Goal: Check status: Check status

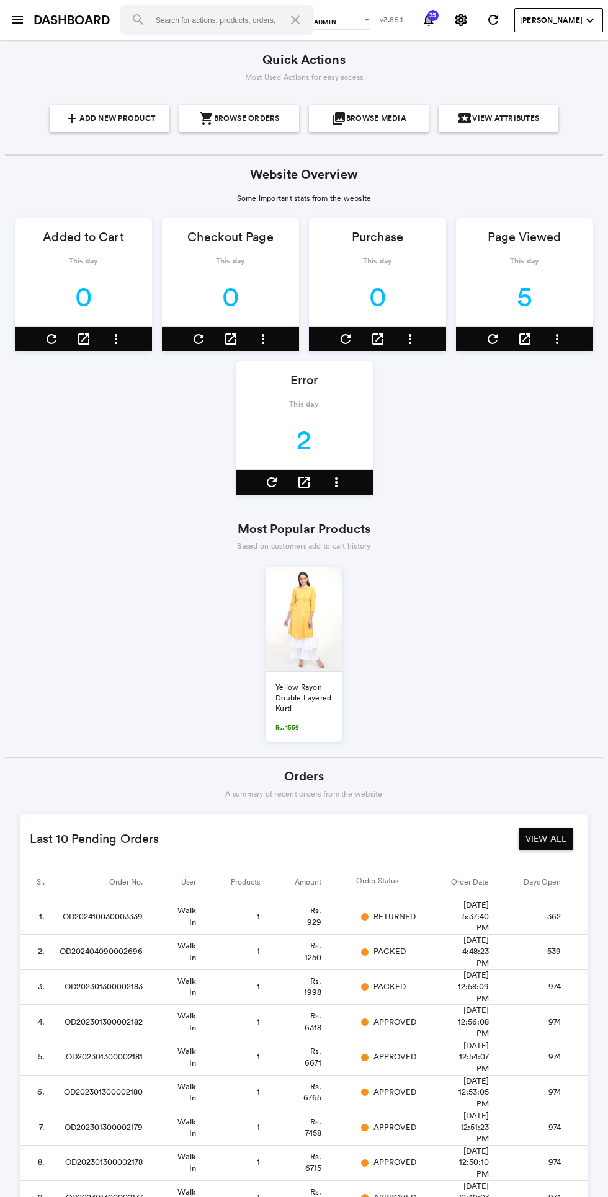
click at [41, 24] on link "DASHBOARD" at bounding box center [71, 20] width 76 height 18
click at [41, 17] on link "DASHBOARD" at bounding box center [71, 20] width 76 height 18
click at [38, 17] on link "DASHBOARD" at bounding box center [71, 20] width 76 height 18
click at [40, 24] on link "DASHBOARD" at bounding box center [71, 20] width 76 height 18
click at [37, 22] on link "DASHBOARD" at bounding box center [71, 20] width 76 height 18
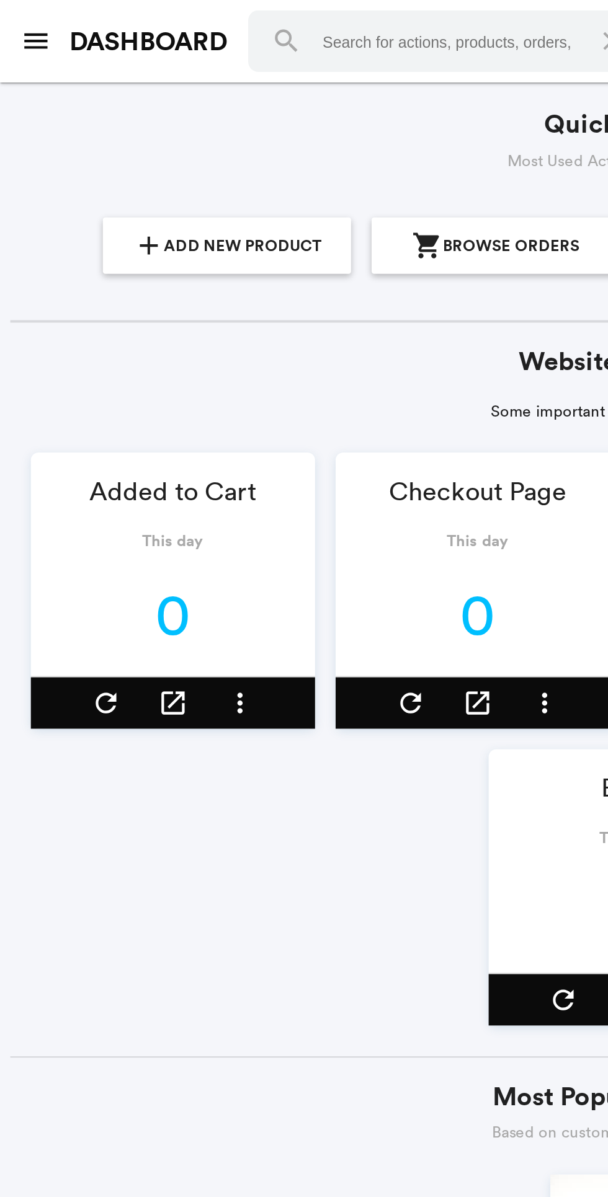
click at [27, 29] on div "menu DASHBOARD search close admin admin hr marketing designer shop-manager mode…" at bounding box center [304, 20] width 608 height 40
click at [26, 11] on button "menu" at bounding box center [17, 19] width 25 height 25
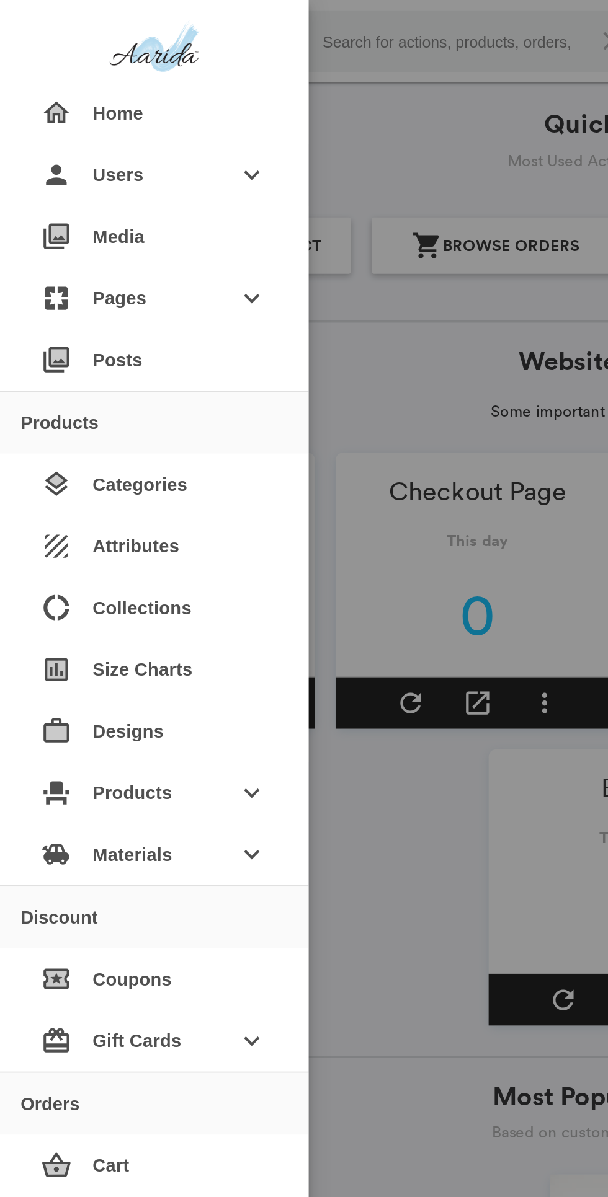
click at [22, 19] on div at bounding box center [74, 23] width 149 height 47
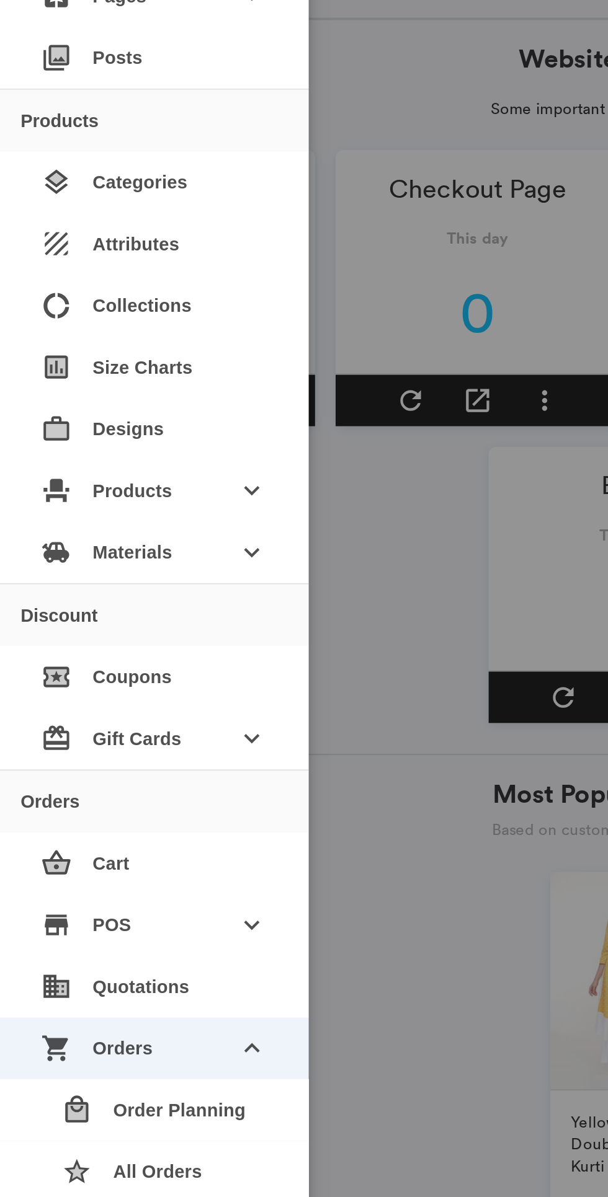
click at [107, 379] on div "event_seat Products keyboard_arrow_down" at bounding box center [74, 383] width 129 height 30
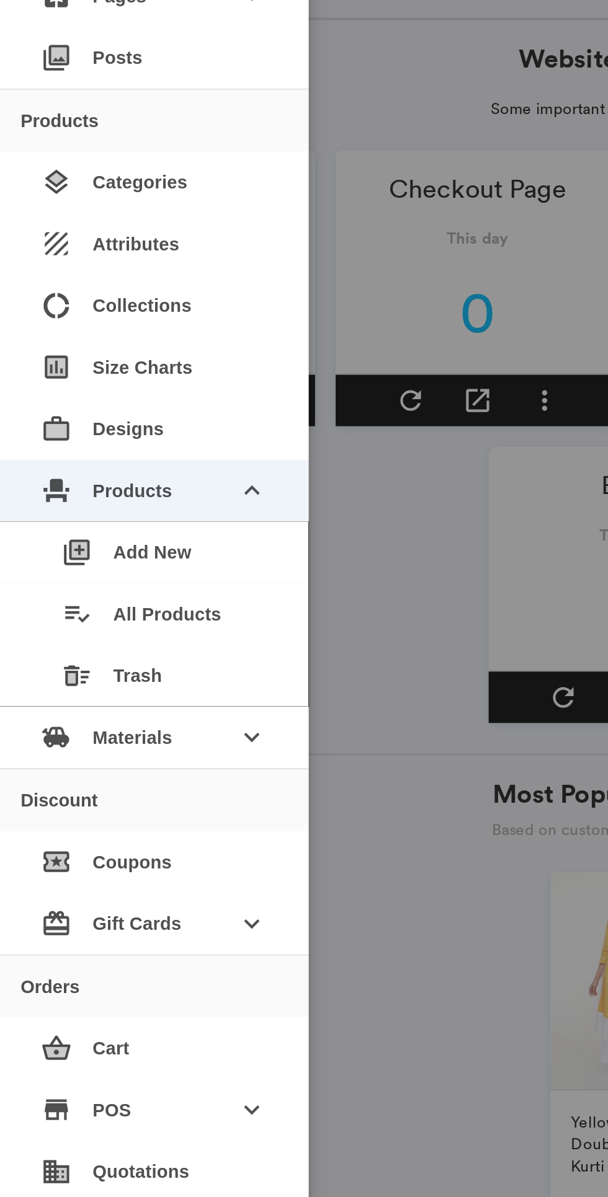
click at [104, 438] on div "playlist_add_check All Products" at bounding box center [79, 442] width 119 height 30
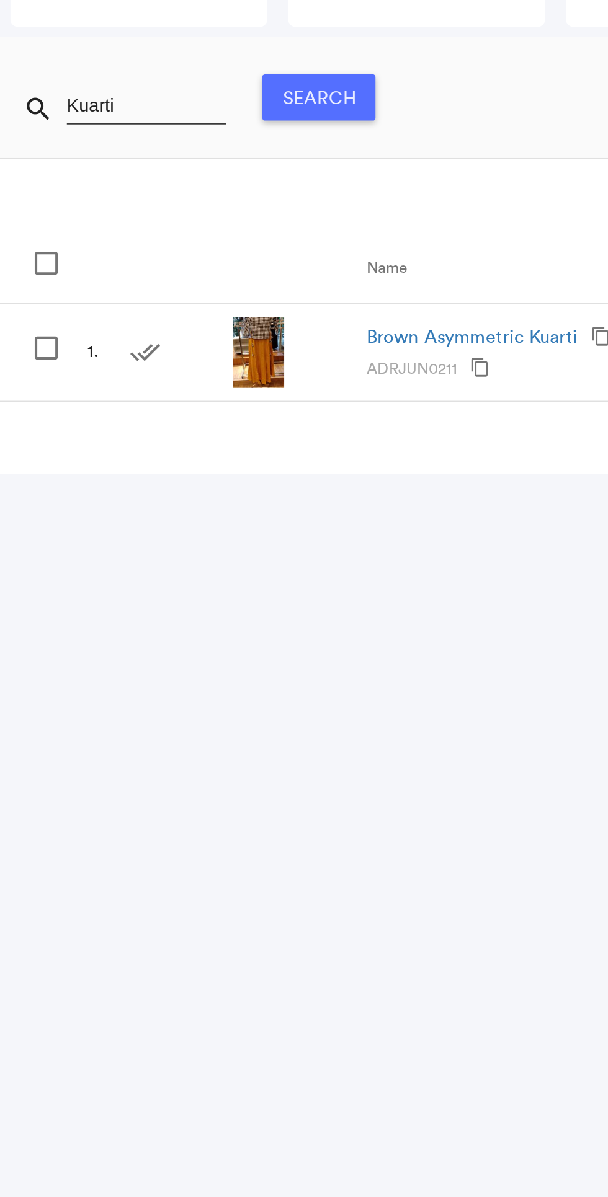
click at [87, 193] on input "Kuarti" at bounding box center [70, 196] width 77 height 19
click at [152, 192] on button "Search" at bounding box center [153, 193] width 55 height 22
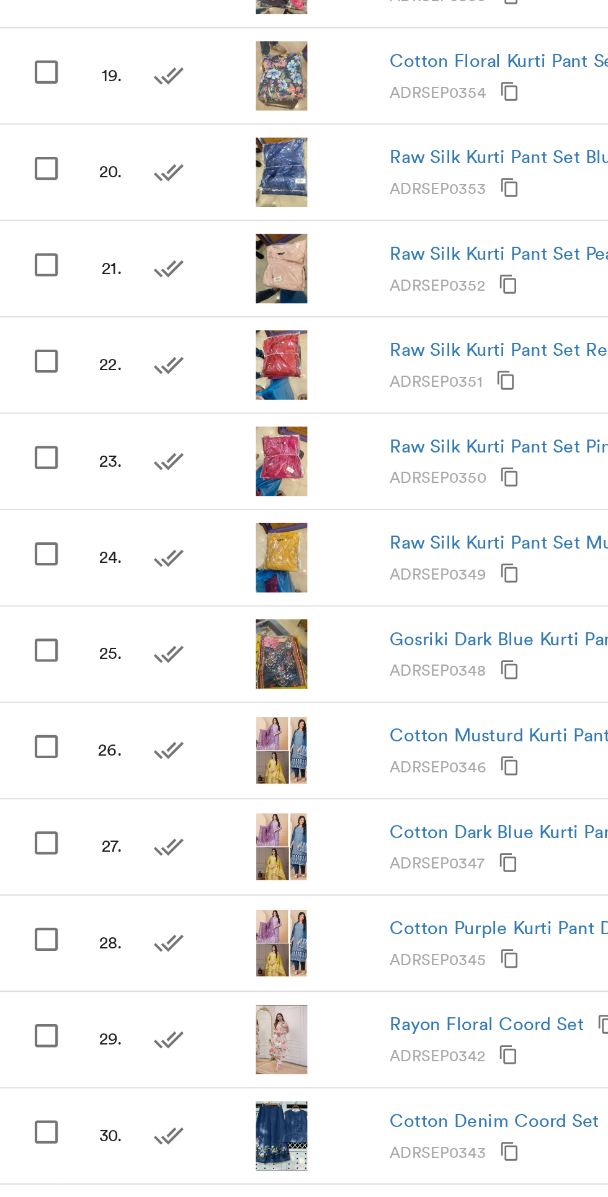
click at [250, 467] on button "content_copy" at bounding box center [245, 468] width 15 height 15
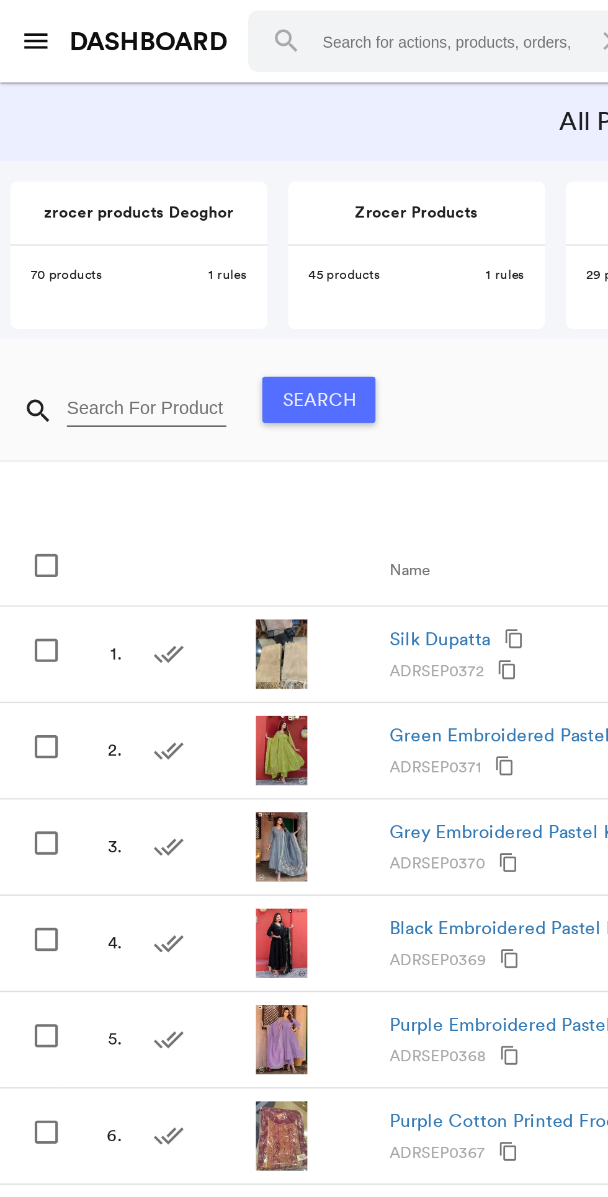
click at [22, 13] on md-icon "menu" at bounding box center [17, 19] width 15 height 15
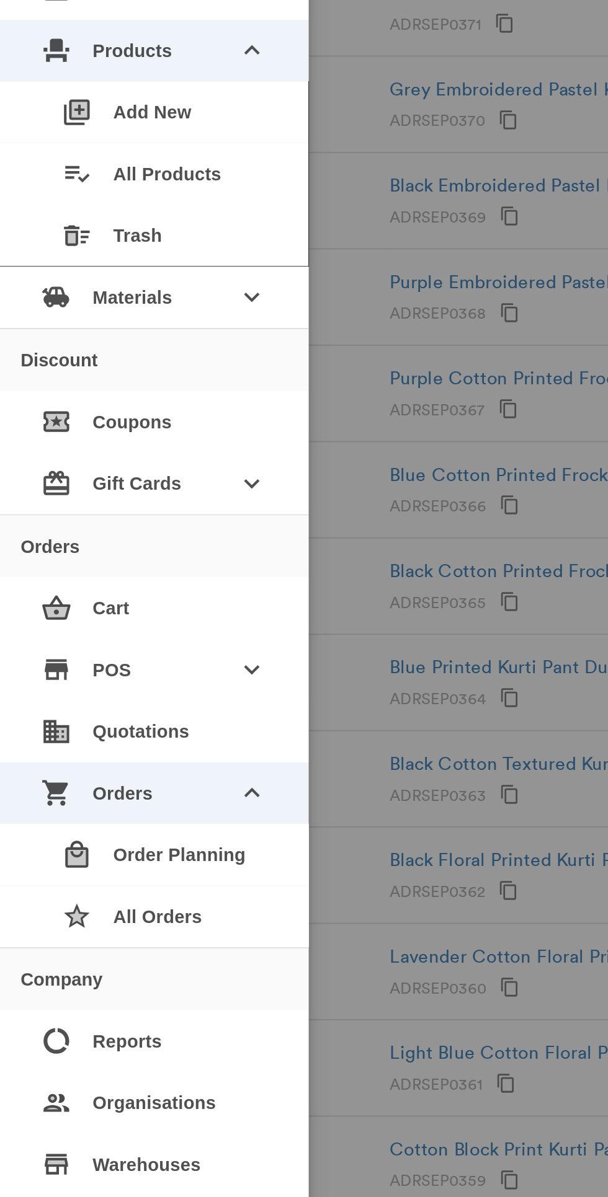
click at [103, 795] on div "star All Orders" at bounding box center [79, 800] width 119 height 30
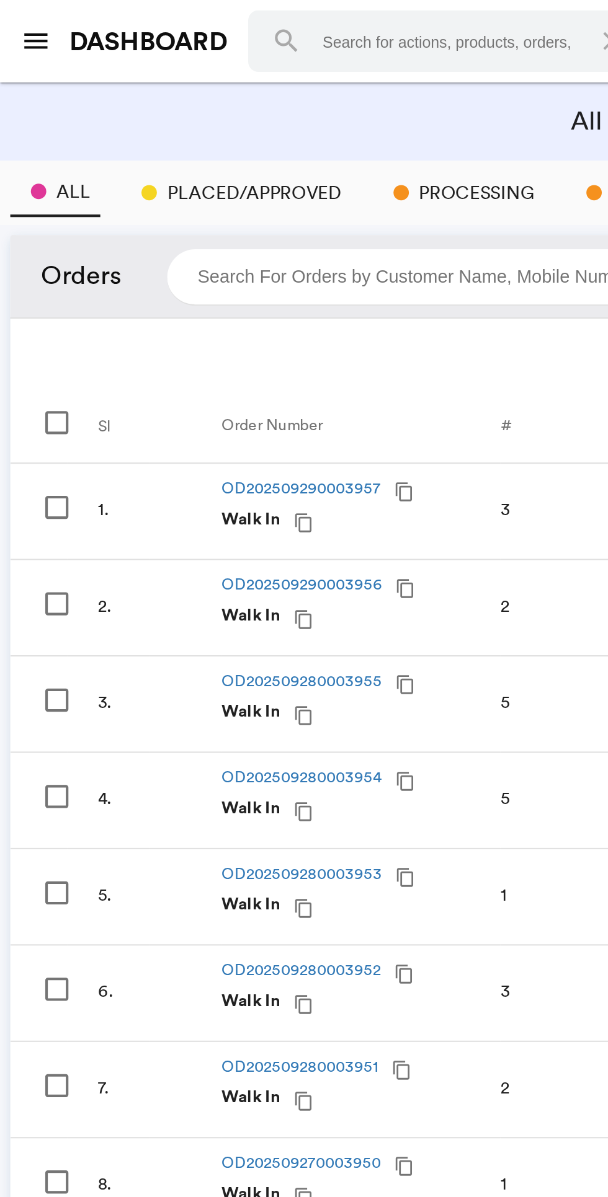
click at [162, 137] on input "search" at bounding box center [226, 133] width 291 height 27
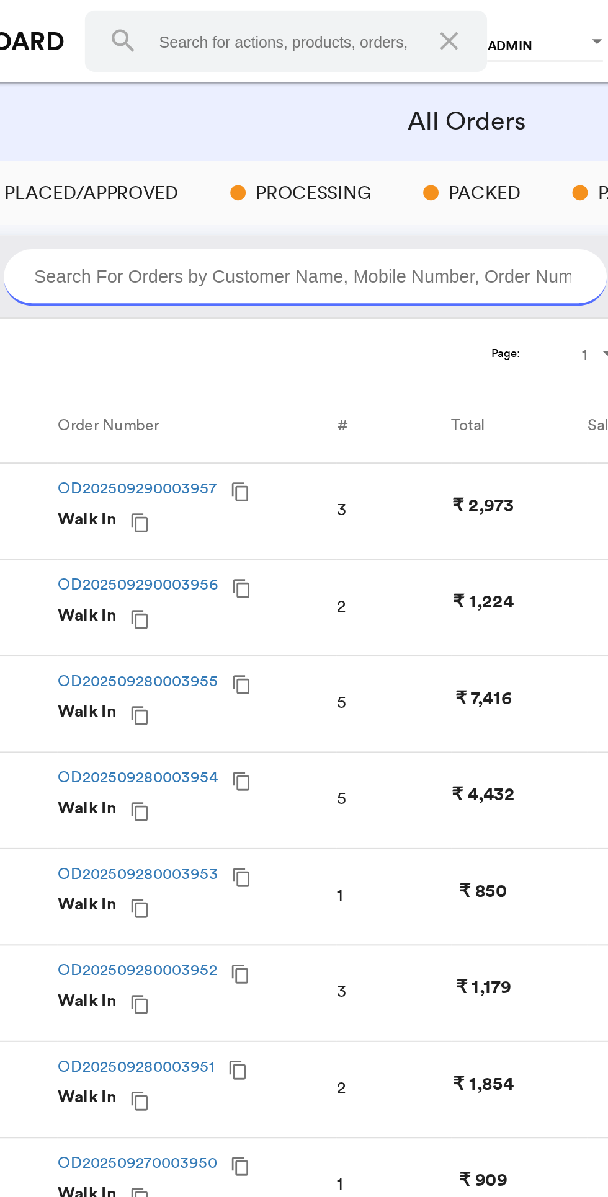
paste input "ADRSEP0348"
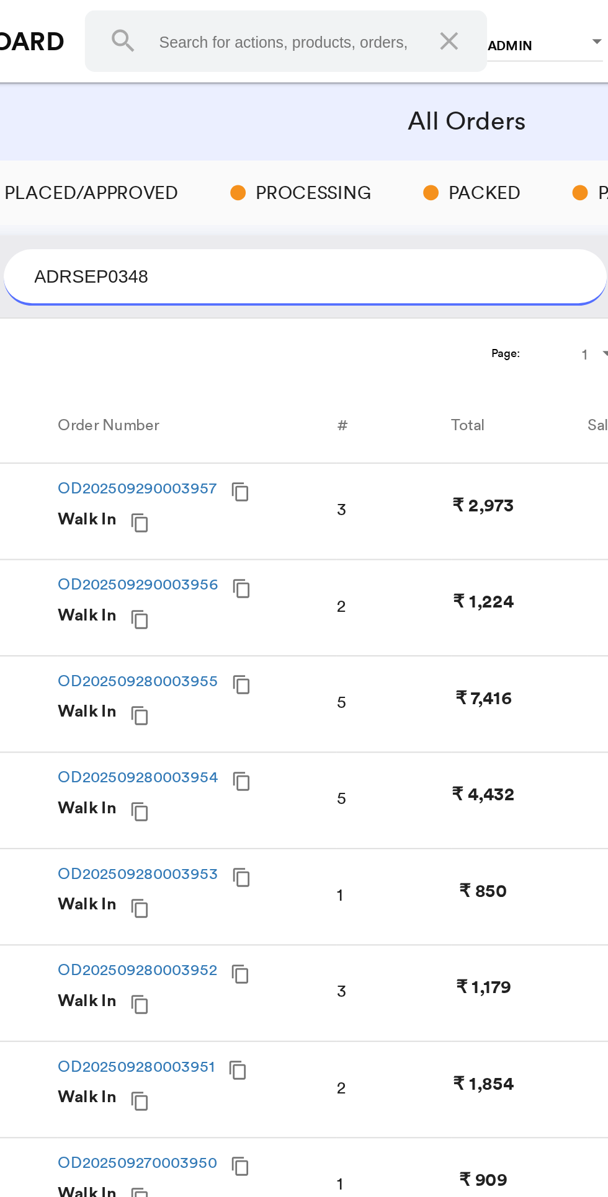
type input "ADRSEP0348"
click at [389, 121] on button "search" at bounding box center [401, 133] width 25 height 25
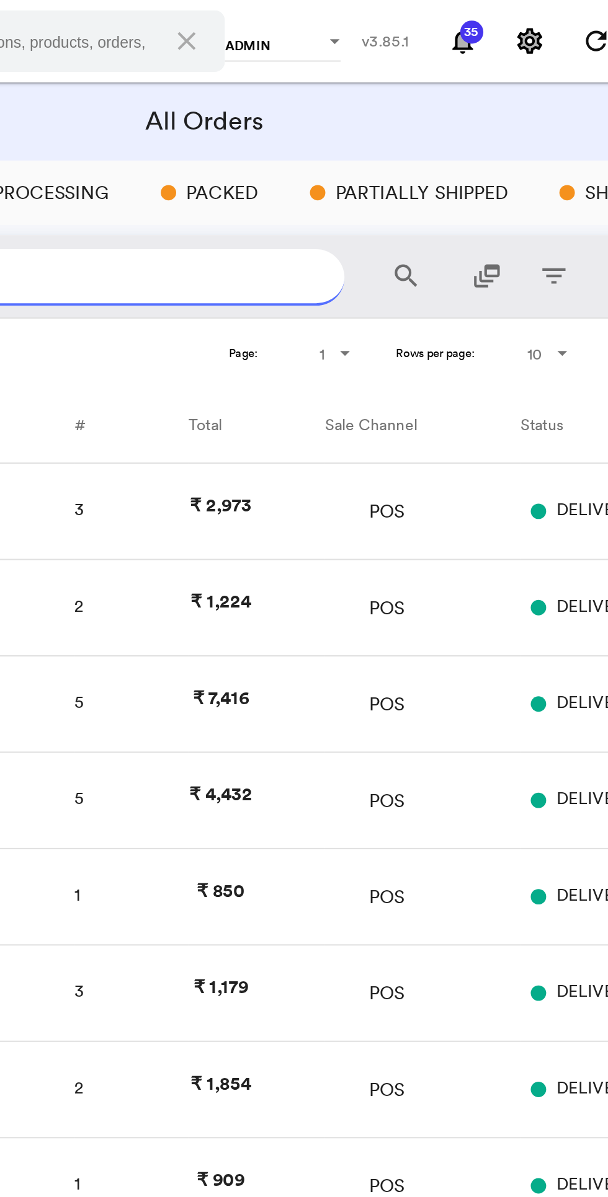
click at [405, 126] on md-icon "search" at bounding box center [401, 133] width 15 height 15
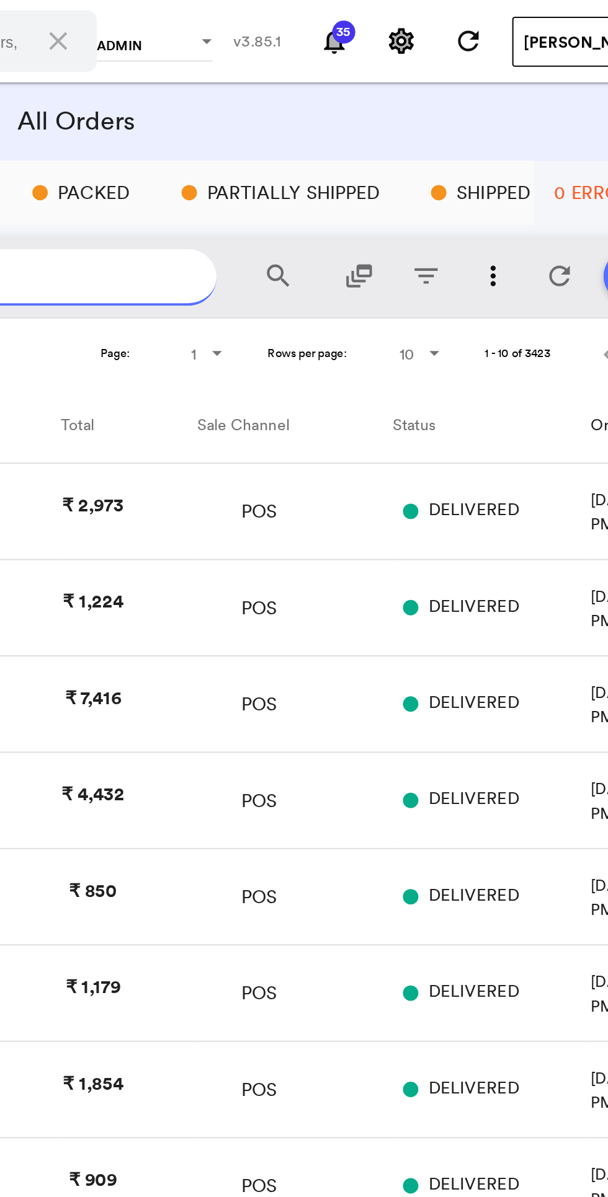
click at [399, 126] on md-icon "search" at bounding box center [401, 133] width 15 height 15
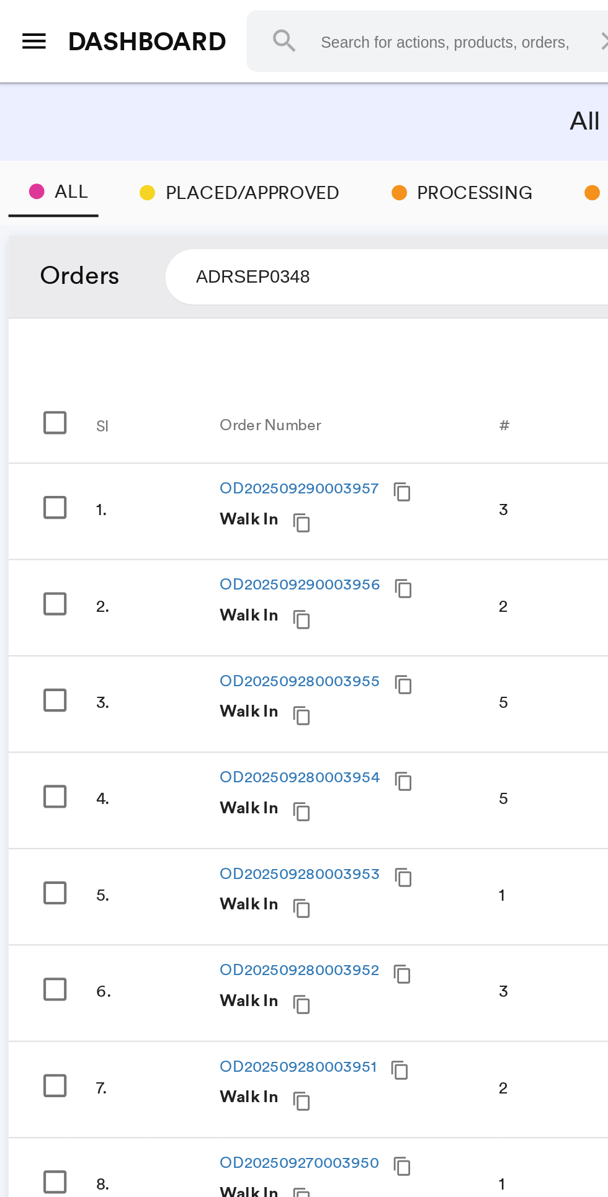
click at [172, 130] on input "ADRSEP0348" at bounding box center [226, 133] width 291 height 27
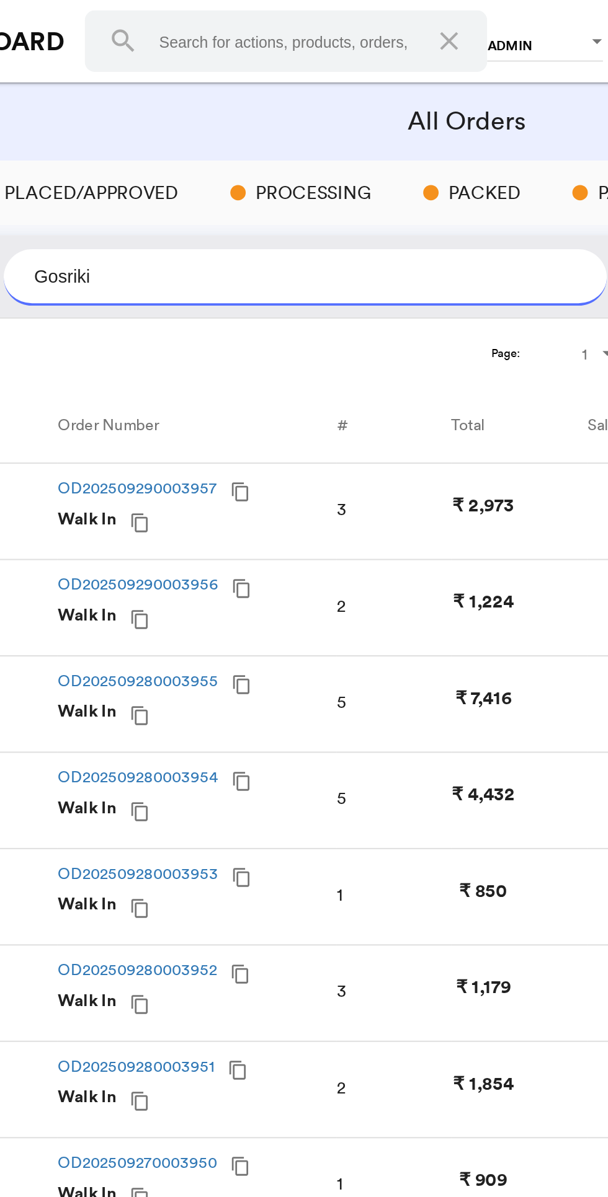
click at [324, 144] on input "Gosriki" at bounding box center [226, 133] width 291 height 27
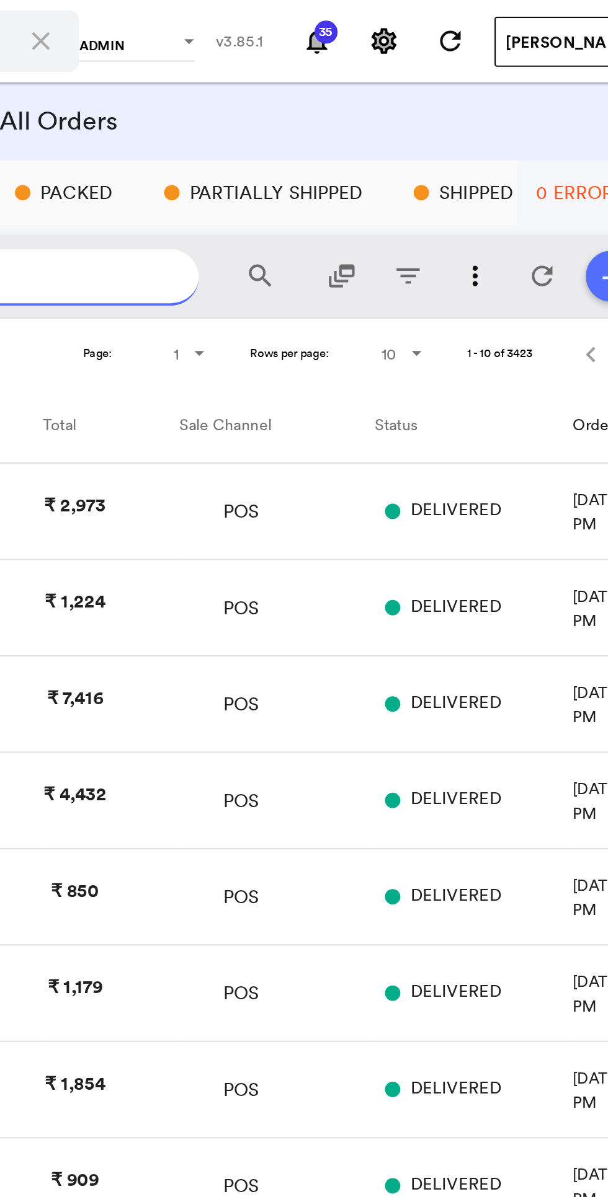
type input "Gosriki"
click at [398, 131] on md-icon "search" at bounding box center [401, 133] width 15 height 15
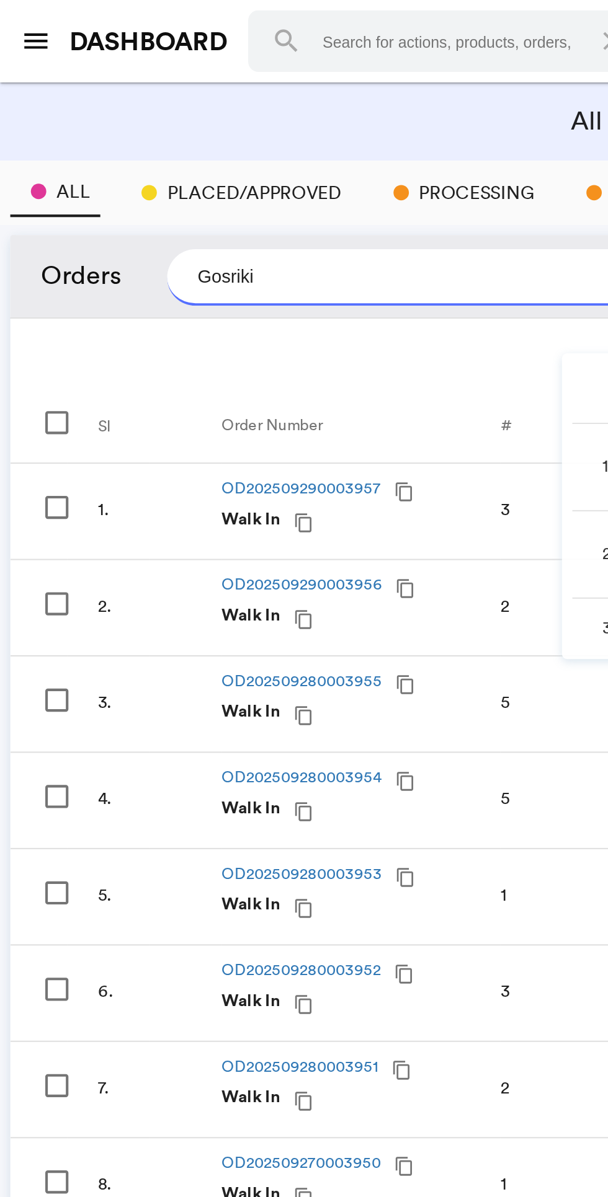
click at [244, 245] on div "3" at bounding box center [251, 247] width 20 height 12
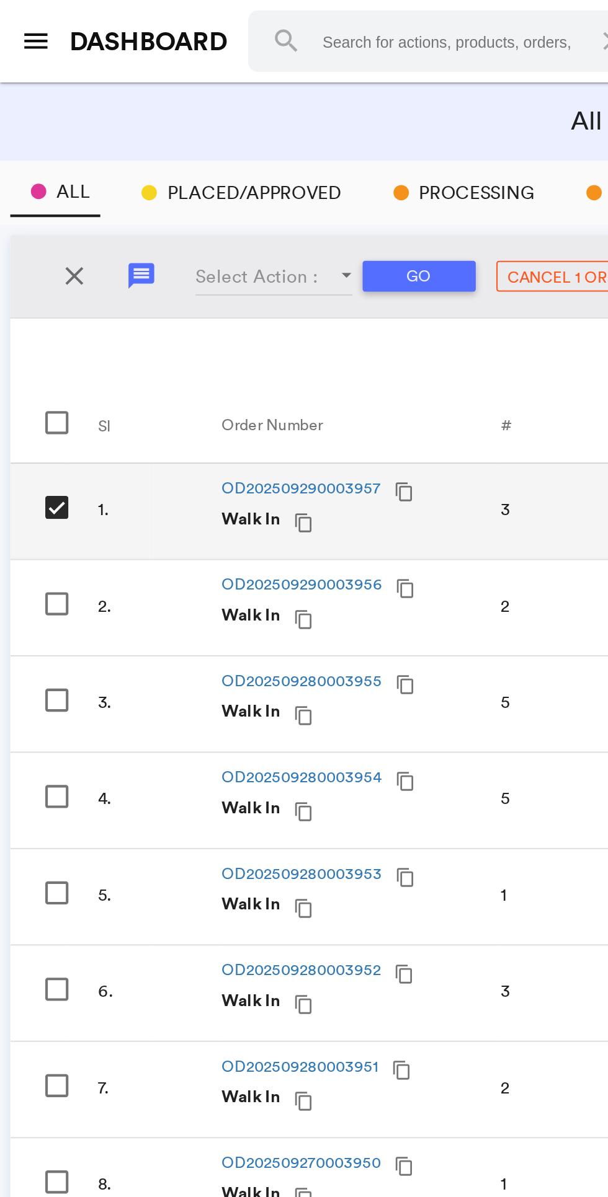
click at [32, 245] on div "Select Row" at bounding box center [27, 244] width 11 height 11
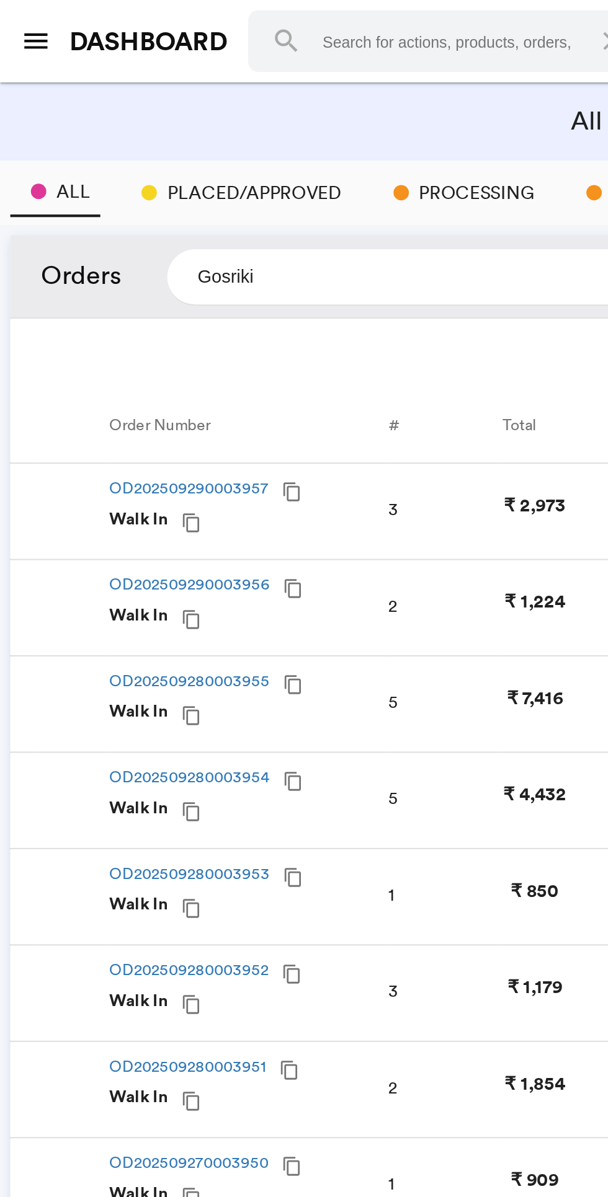
scroll to position [0, 82]
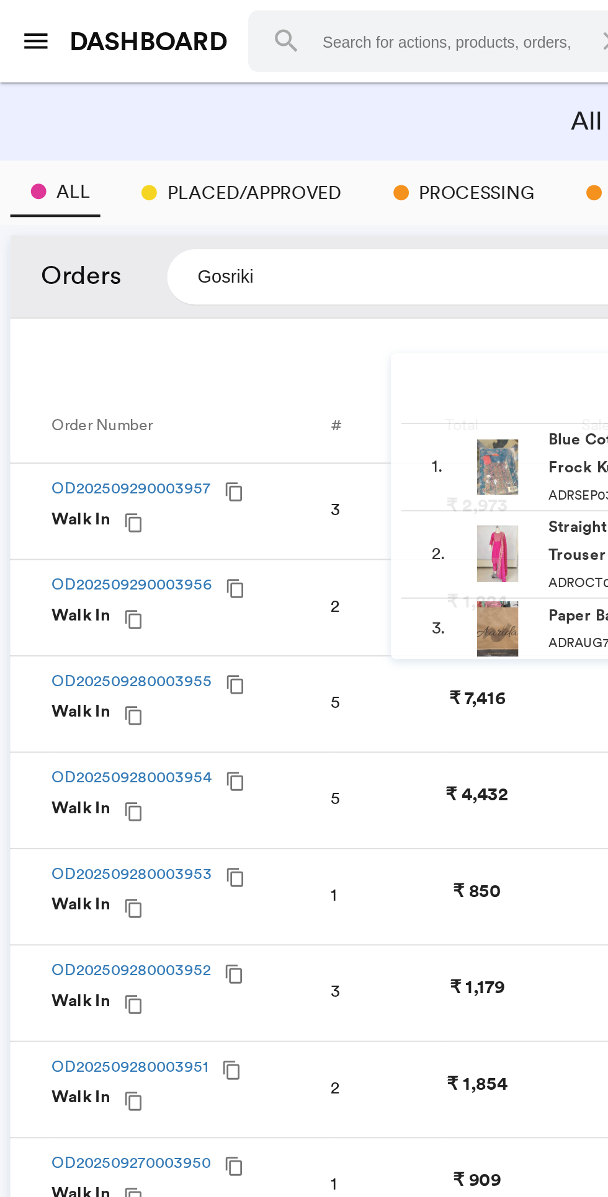
click at [166, 247] on div "3" at bounding box center [169, 247] width 20 height 12
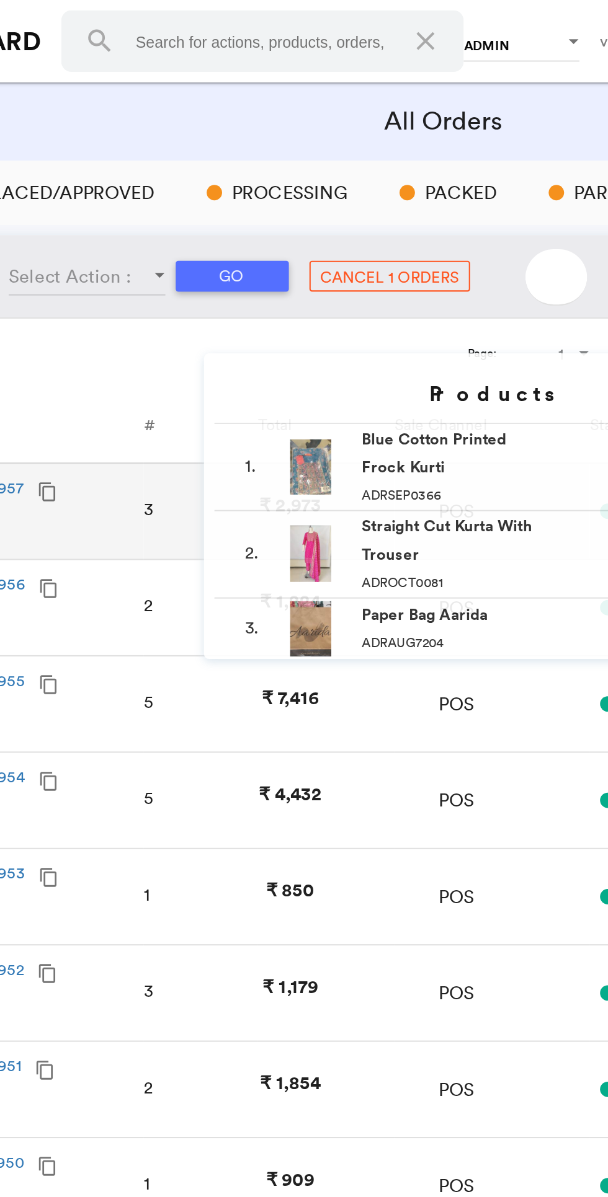
click at [161, 245] on div "3" at bounding box center [169, 247] width 20 height 12
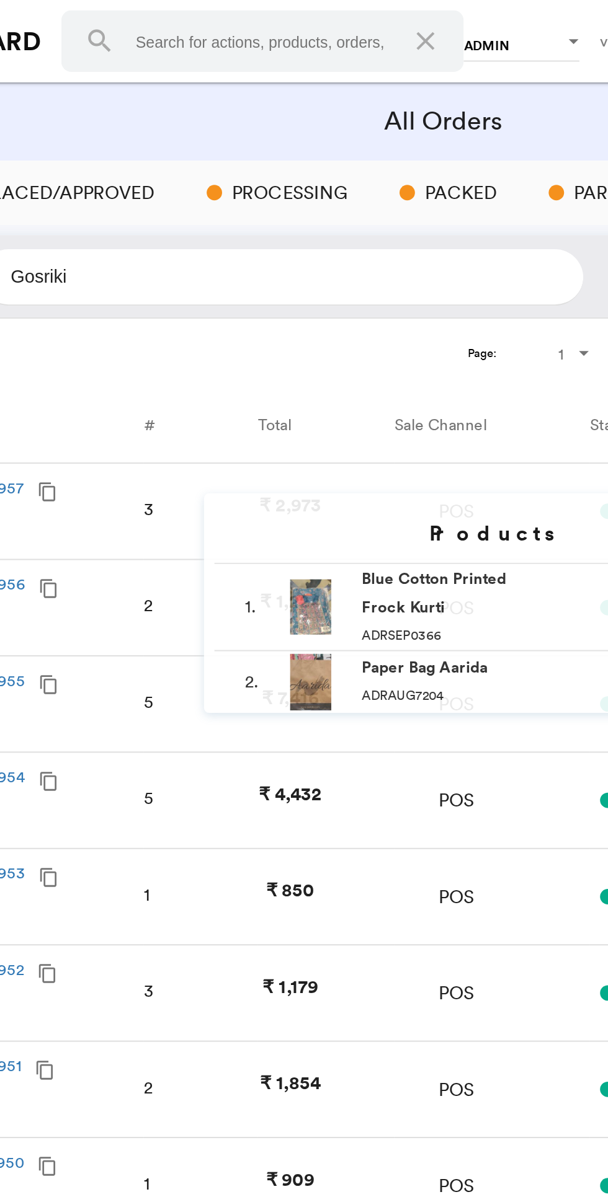
click at [166, 289] on div "2" at bounding box center [169, 293] width 20 height 12
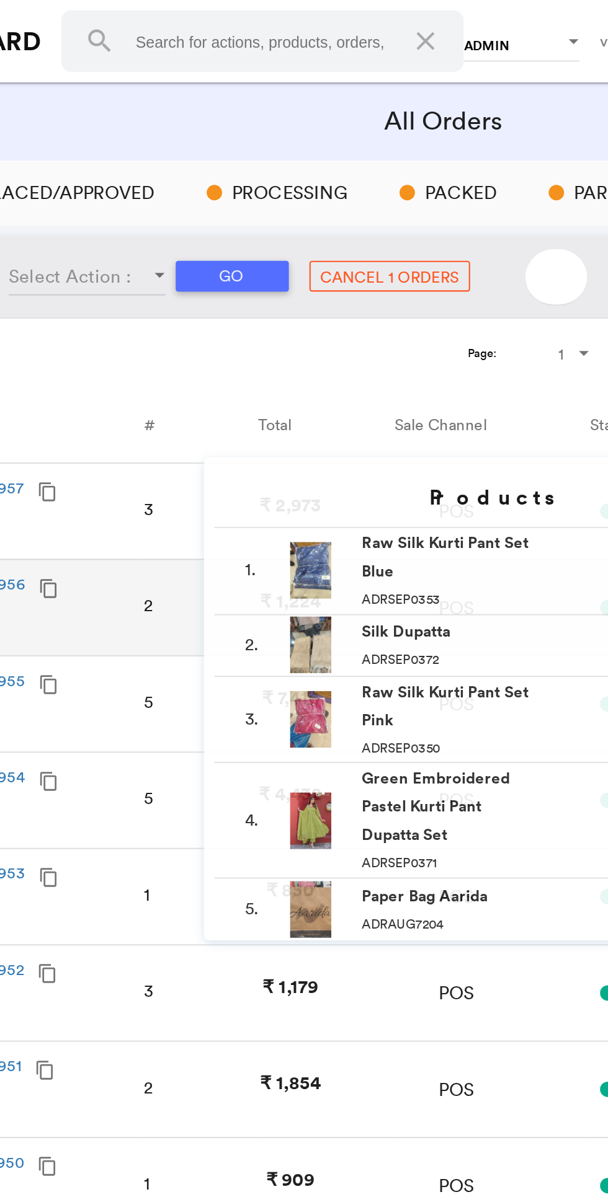
click at [169, 335] on div "5" at bounding box center [169, 340] width 20 height 12
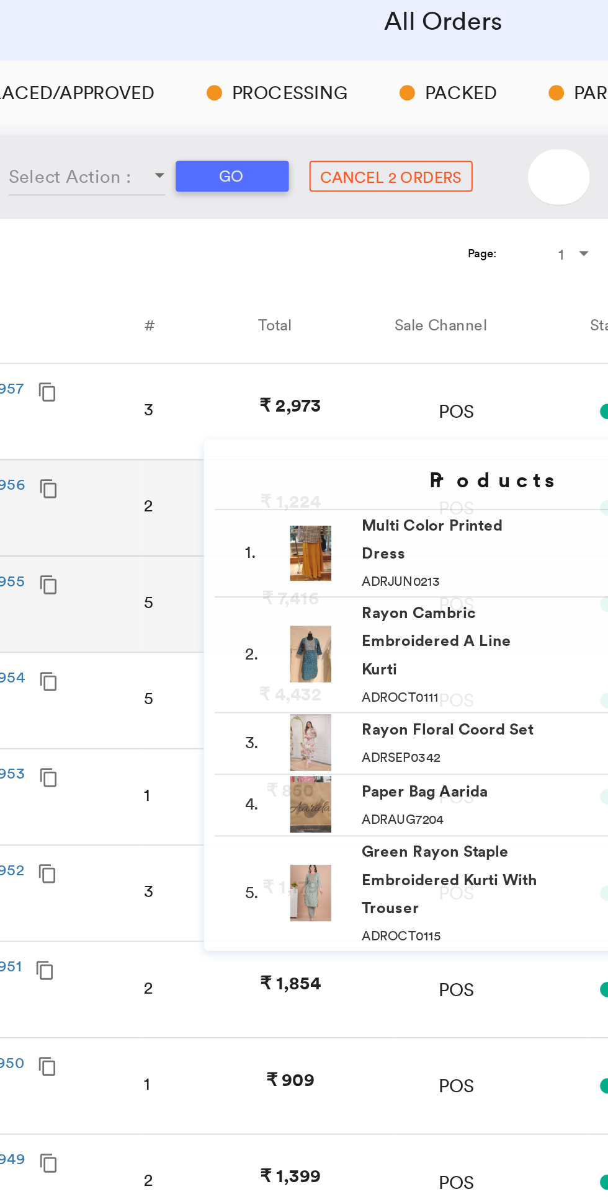
click at [168, 386] on div "5" at bounding box center [169, 386] width 20 height 12
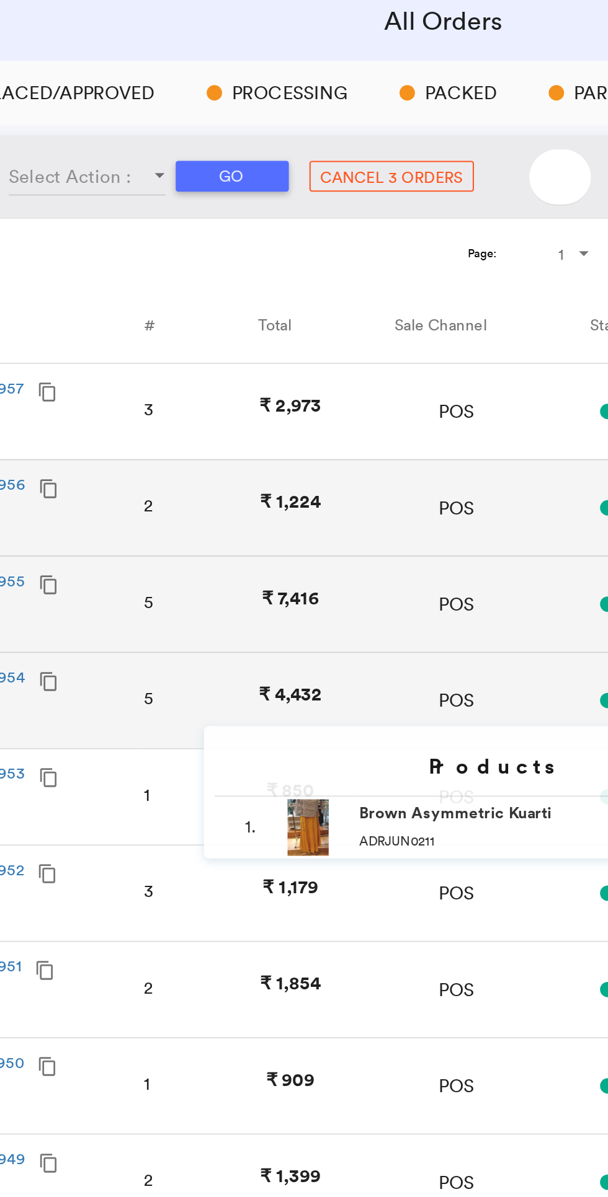
click at [161, 431] on div "1" at bounding box center [169, 433] width 20 height 12
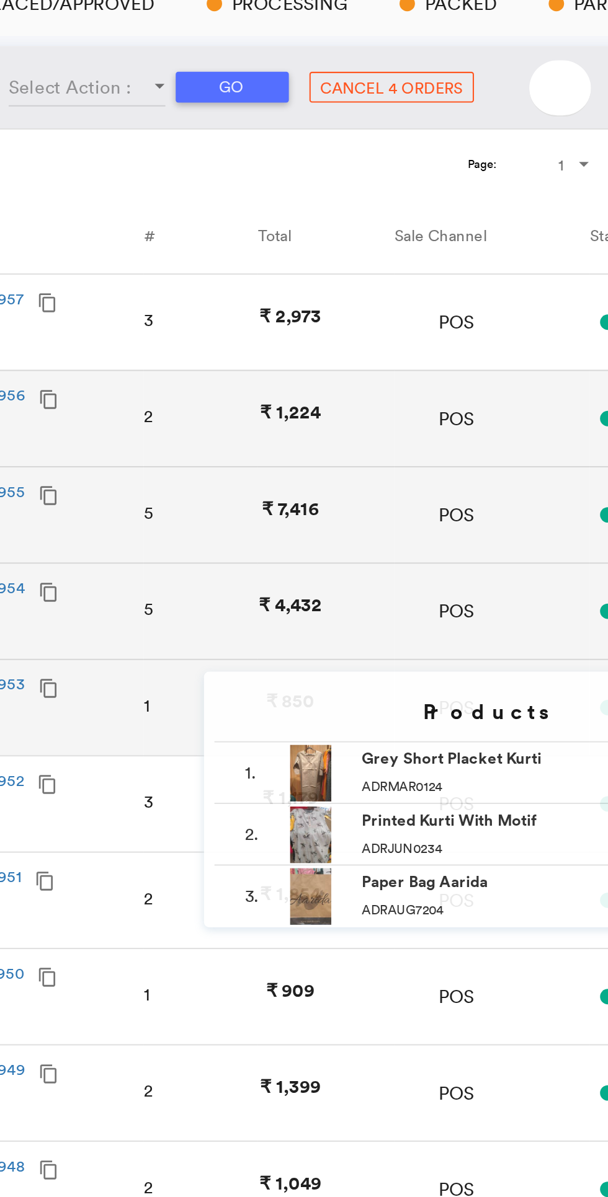
click at [160, 477] on div "3" at bounding box center [169, 479] width 20 height 12
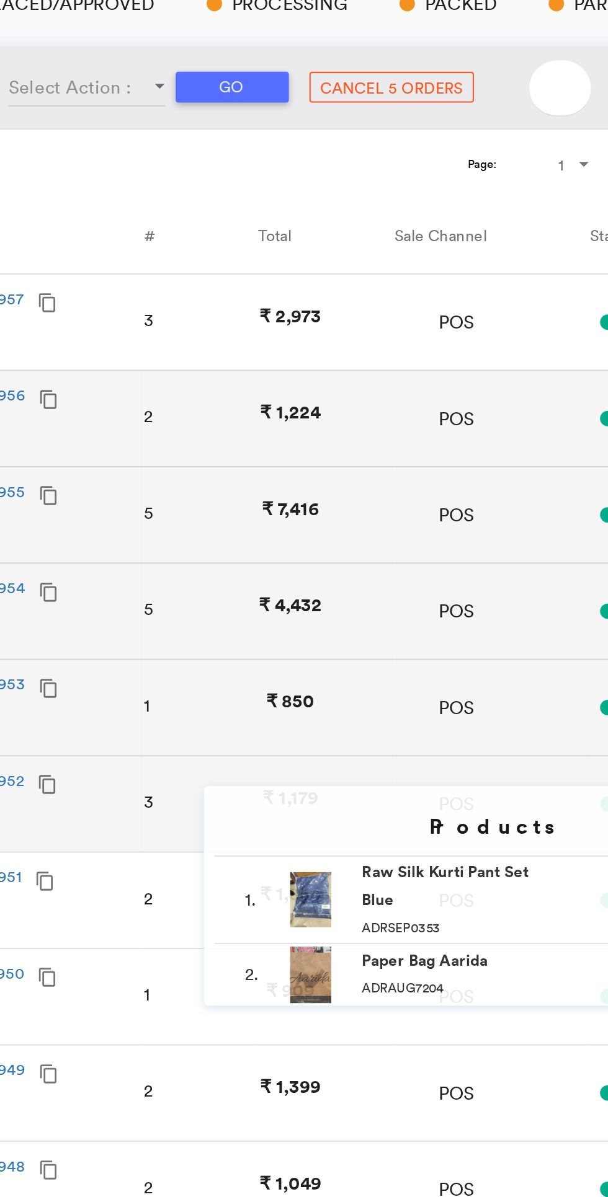
click at [161, 523] on div "2" at bounding box center [169, 526] width 20 height 12
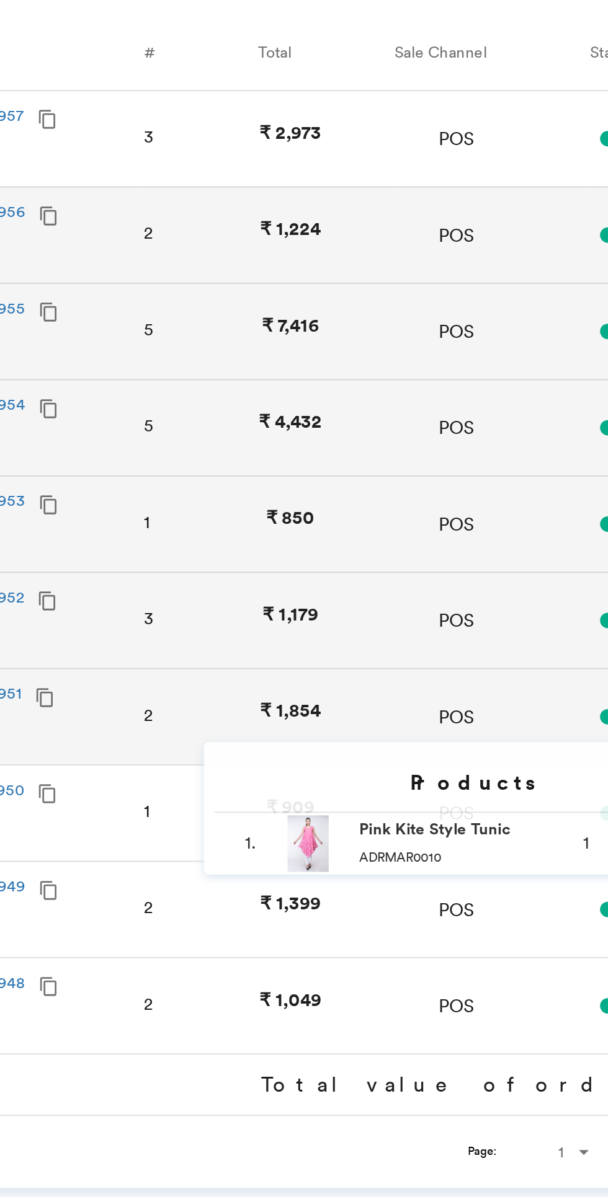
click at [160, 567] on div "1" at bounding box center [169, 572] width 20 height 12
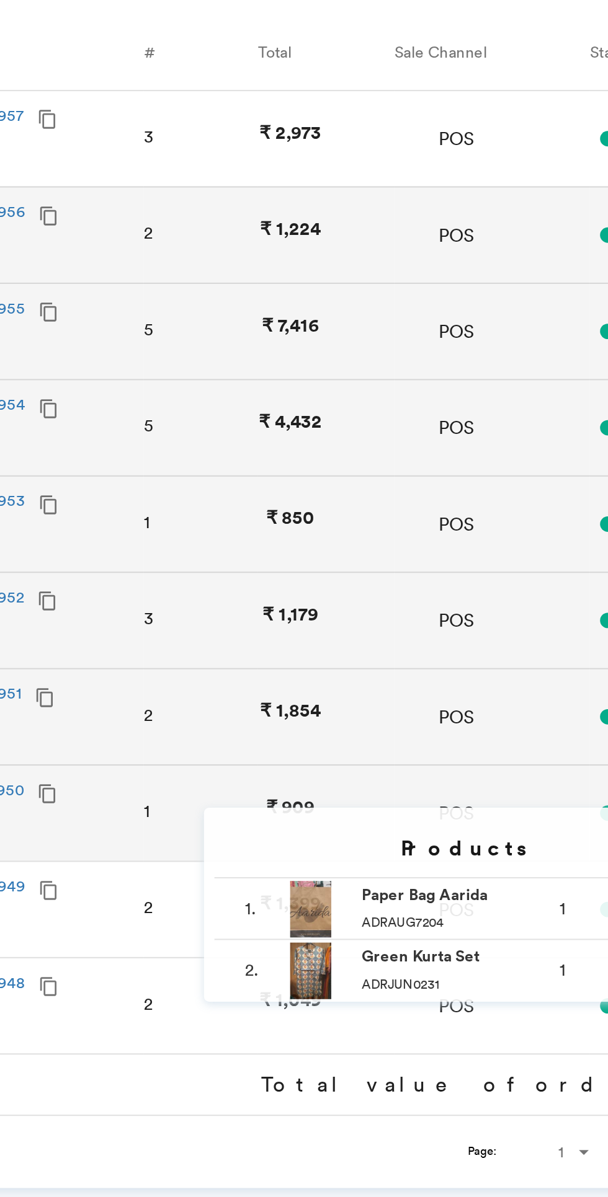
click at [160, 617] on div "2" at bounding box center [169, 618] width 20 height 12
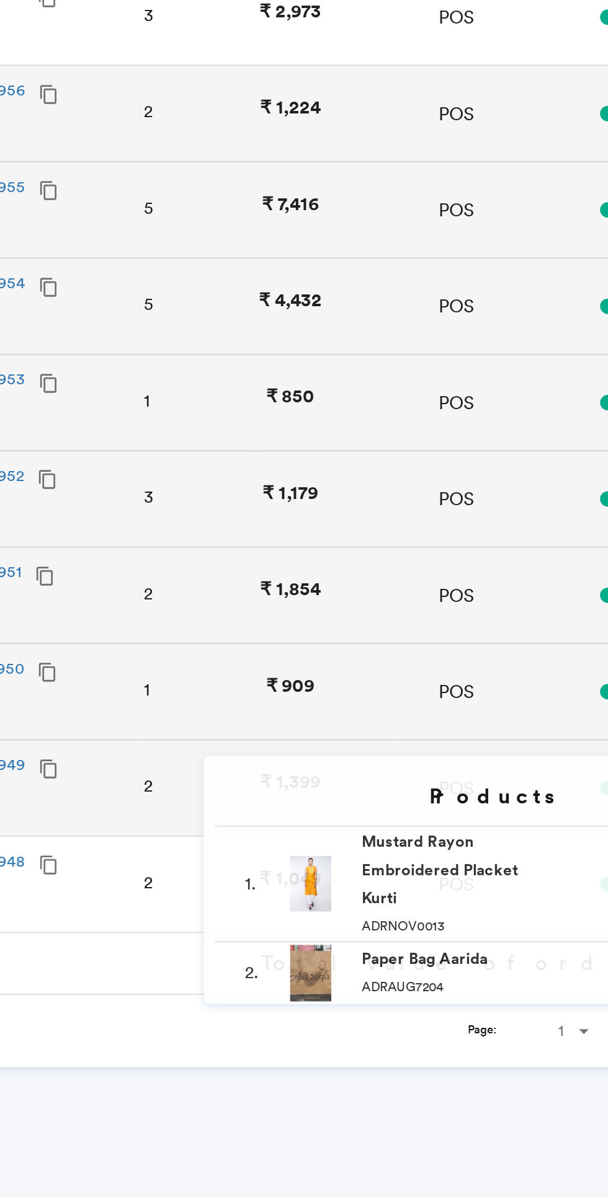
click at [161, 666] on div "2" at bounding box center [169, 665] width 20 height 12
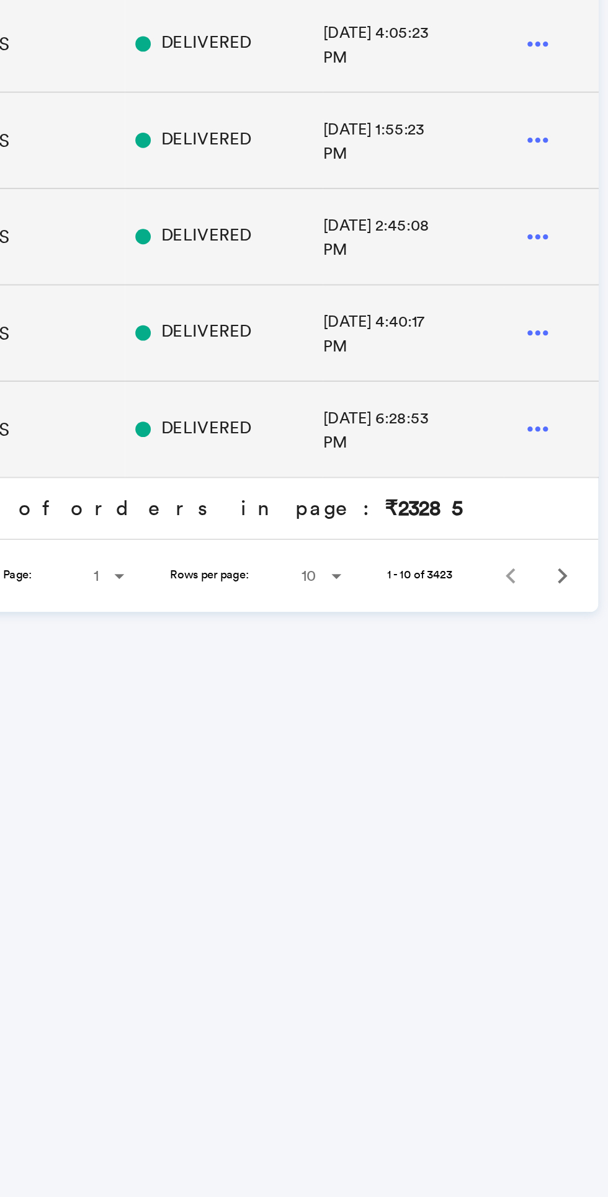
click at [580, 734] on md-icon "Next" at bounding box center [585, 735] width 15 height 15
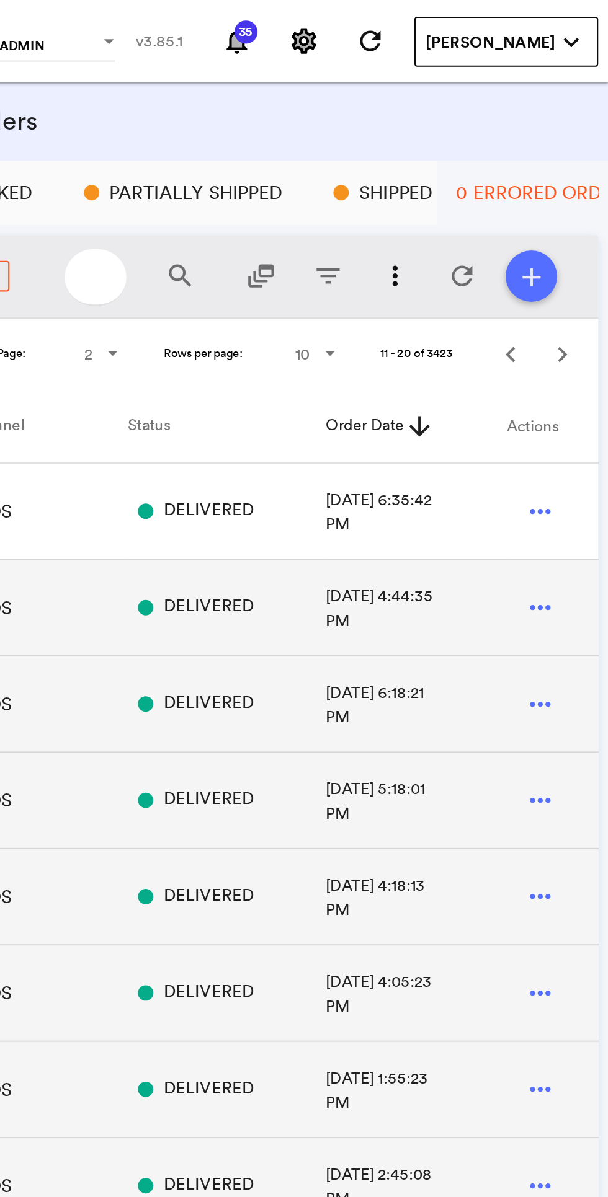
scroll to position [0, 0]
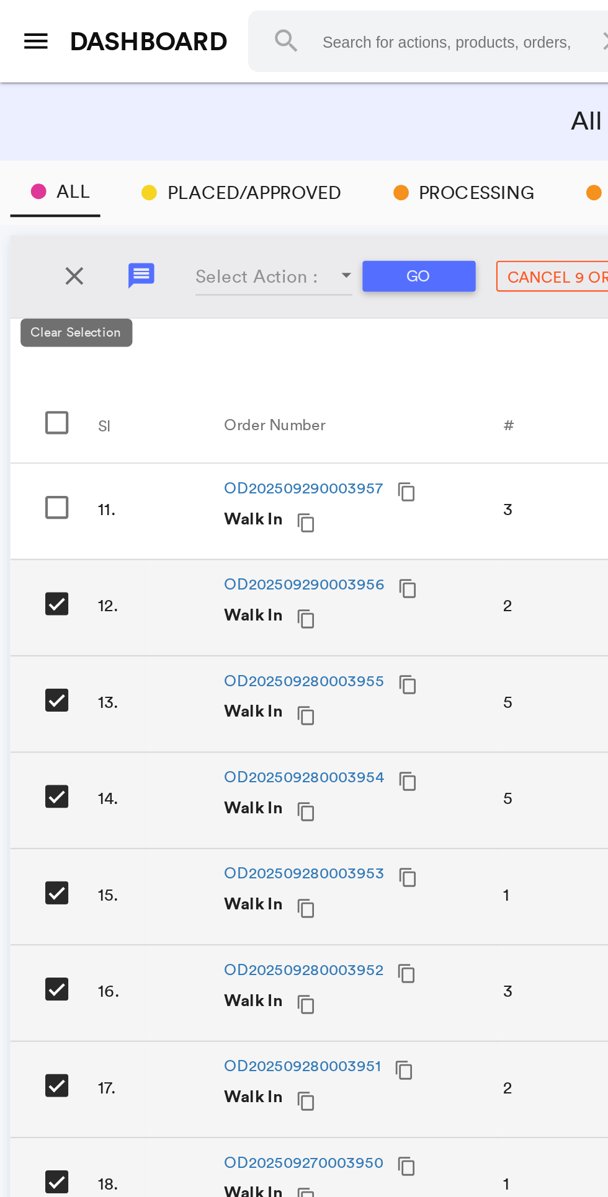
click at [25, 127] on button "close" at bounding box center [36, 133] width 25 height 25
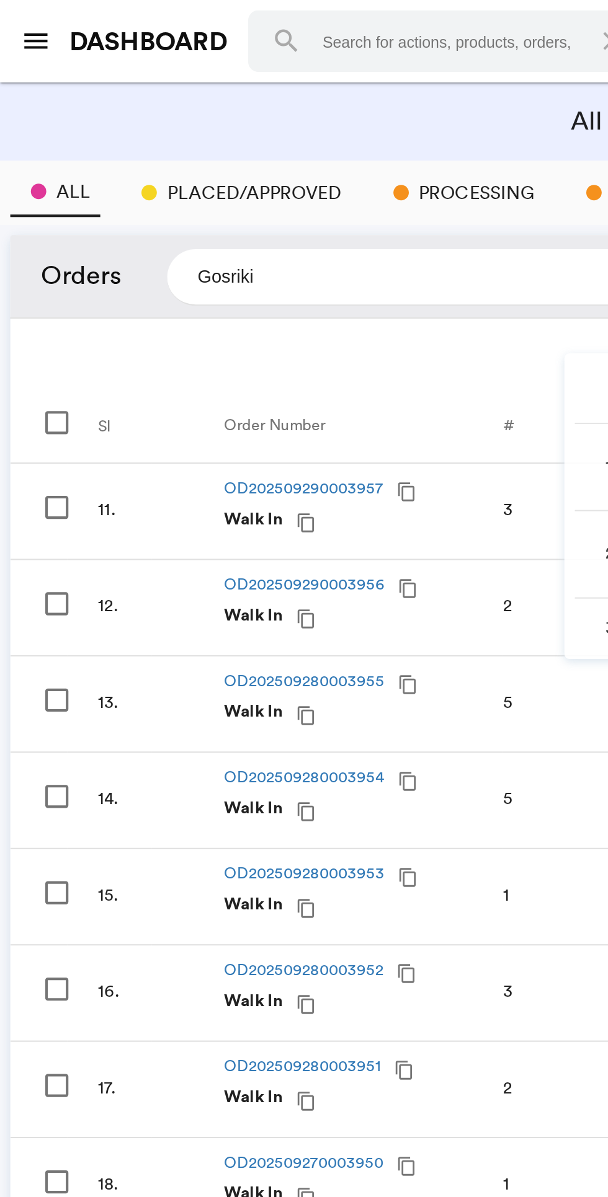
click at [245, 243] on div "3" at bounding box center [252, 247] width 20 height 12
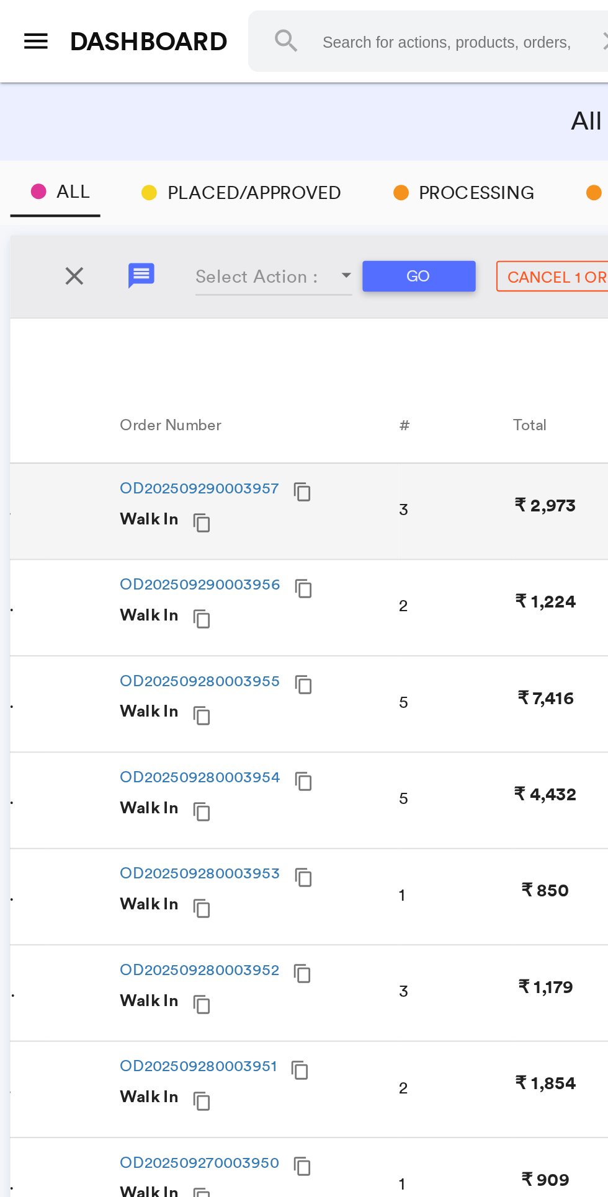
scroll to position [0, 84]
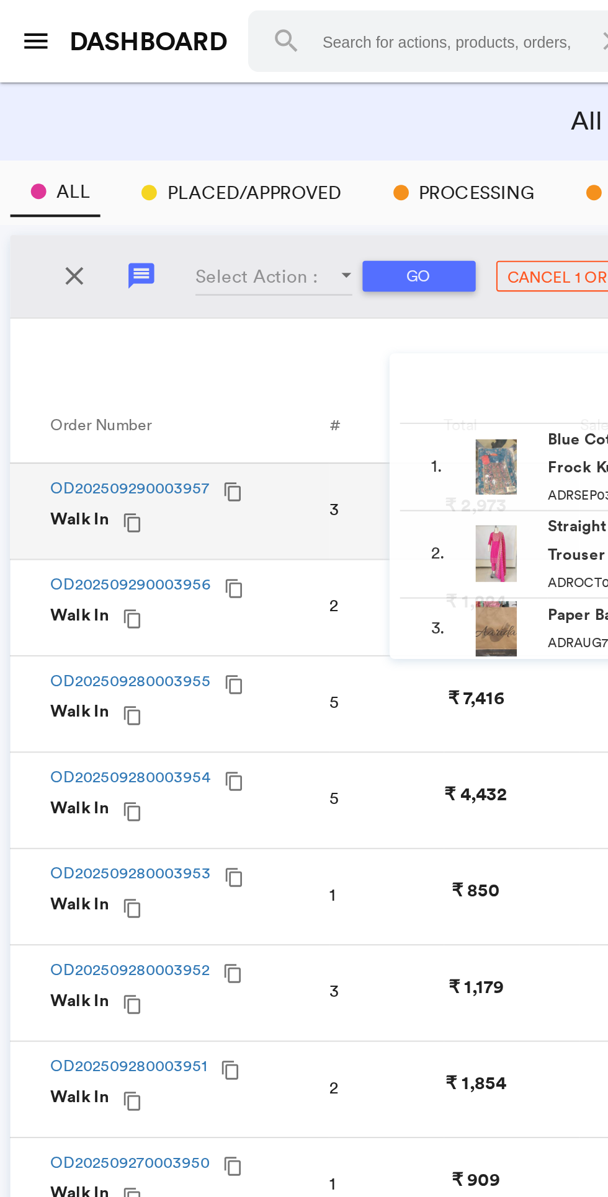
click at [167, 242] on div "3" at bounding box center [169, 247] width 20 height 12
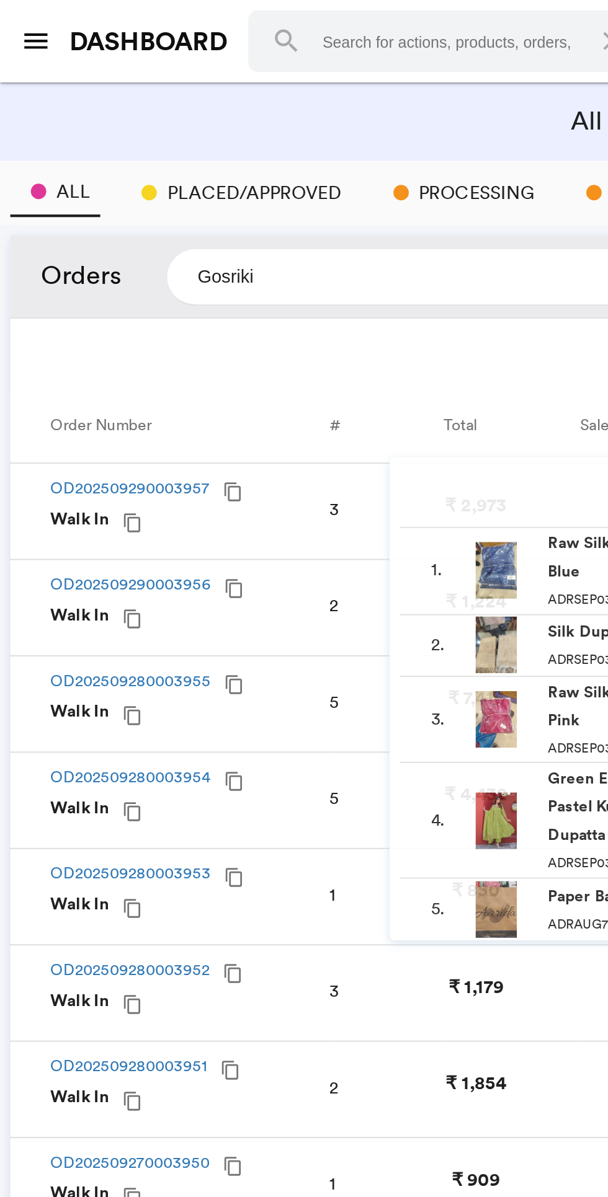
click at [162, 335] on div "5" at bounding box center [169, 340] width 20 height 12
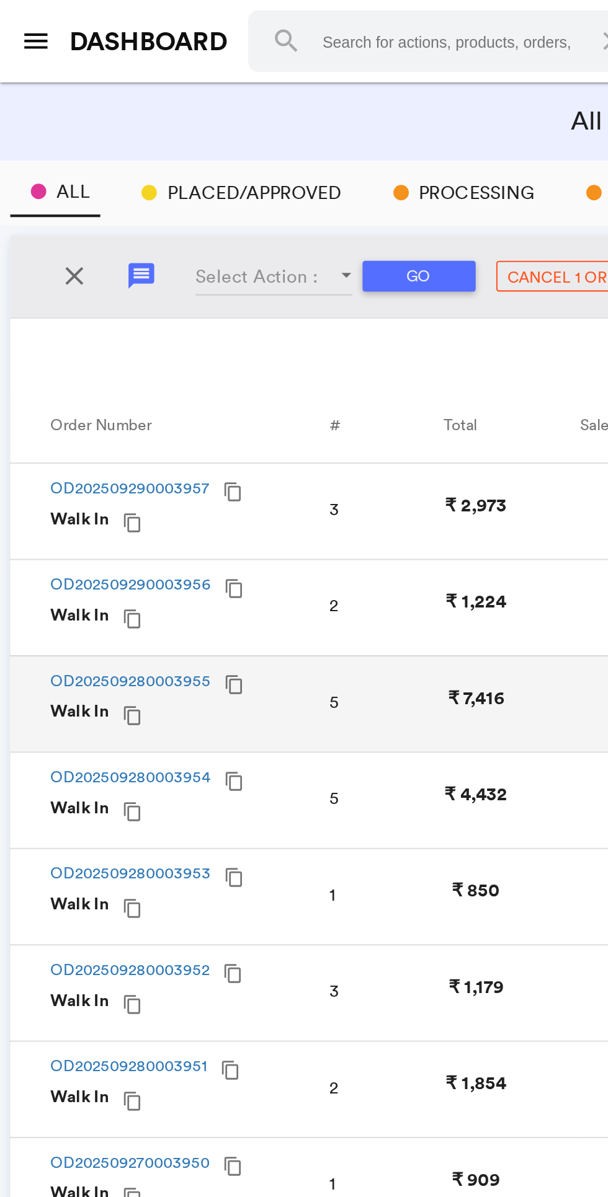
click at [241, 176] on md-table-pagination "Page: 2 1 2 3 4 5 6 7 8 9 10 Rows per page: 10 10 25 50 100 11 - 20 of 3423" at bounding box center [304, 170] width 598 height 35
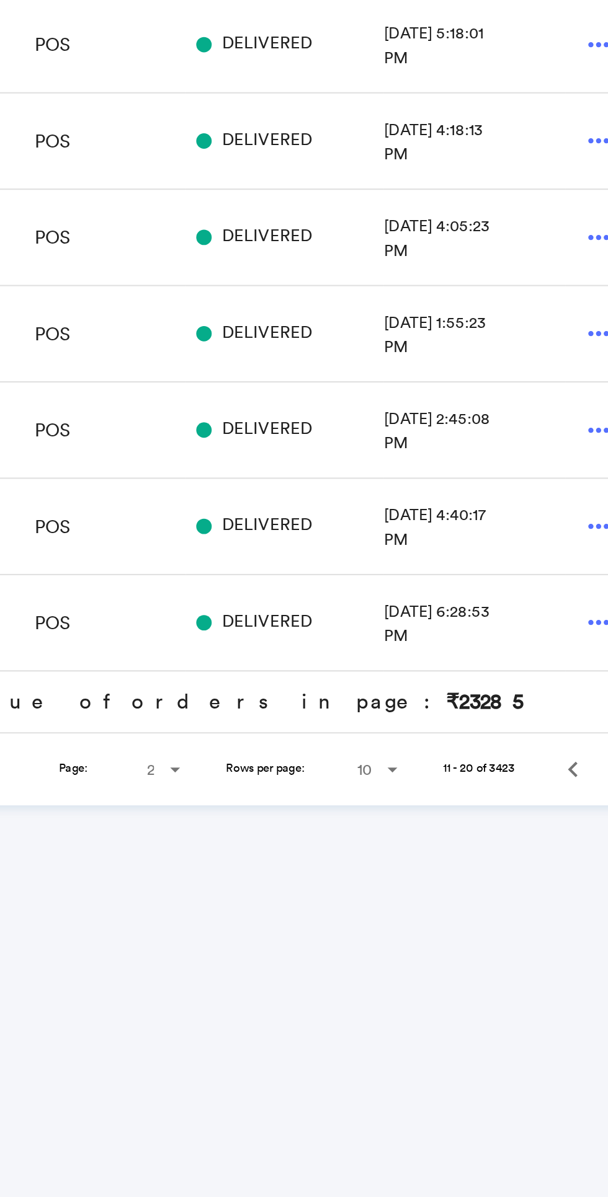
click at [370, 736] on span "Page" at bounding box center [365, 735] width 15 height 15
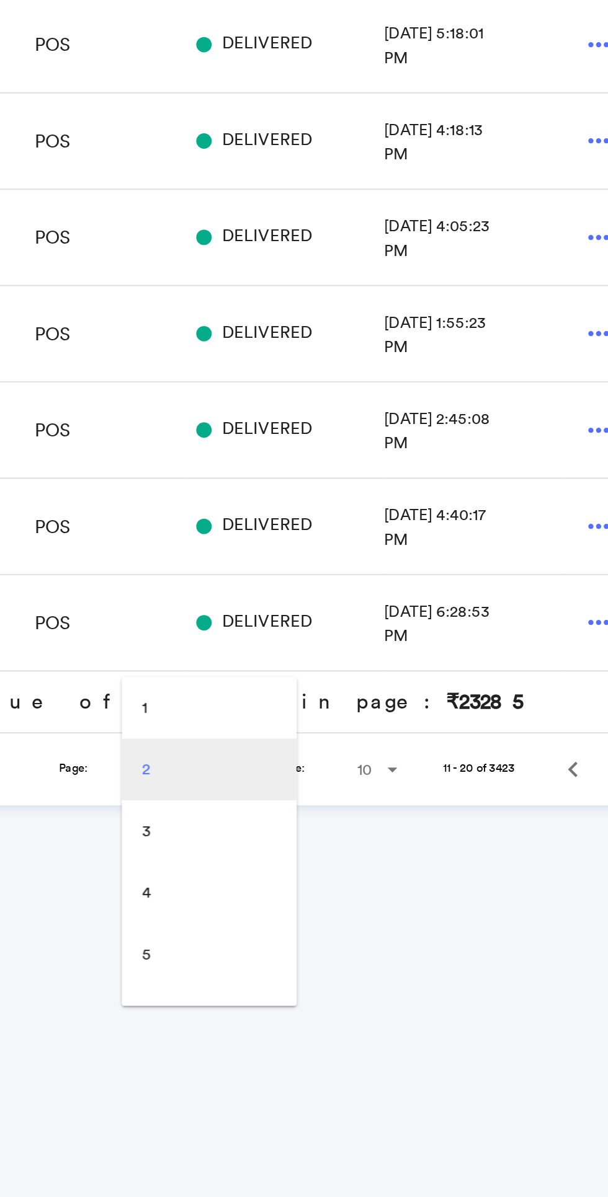
click at [515, 869] on md-backdrop at bounding box center [304, 598] width 608 height 1197
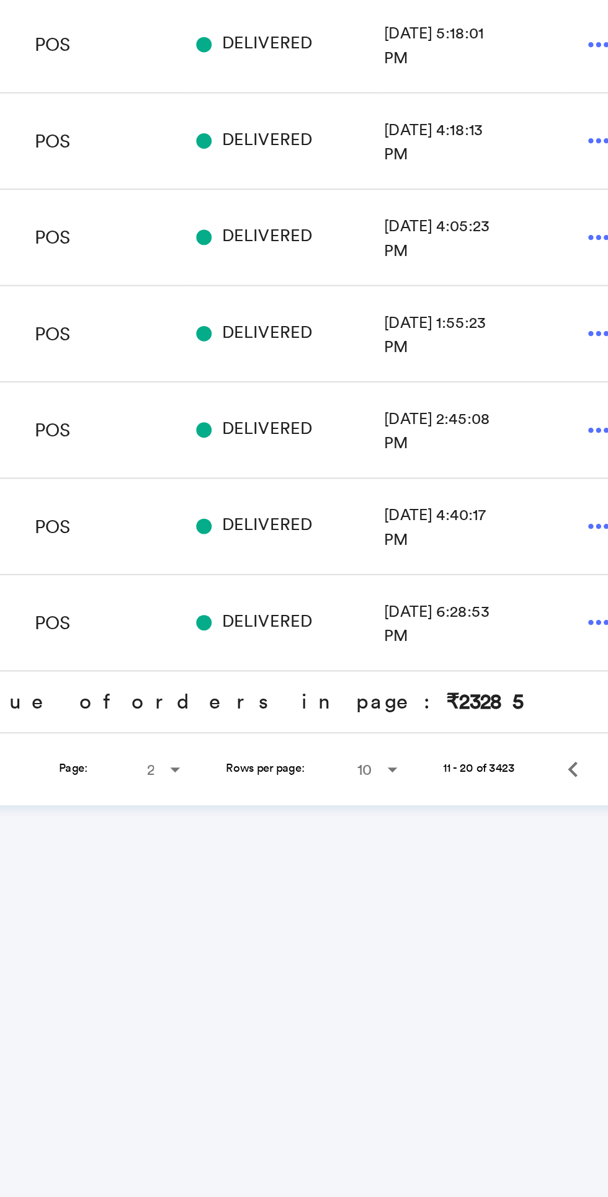
click at [473, 735] on span "Rows" at bounding box center [470, 735] width 15 height 15
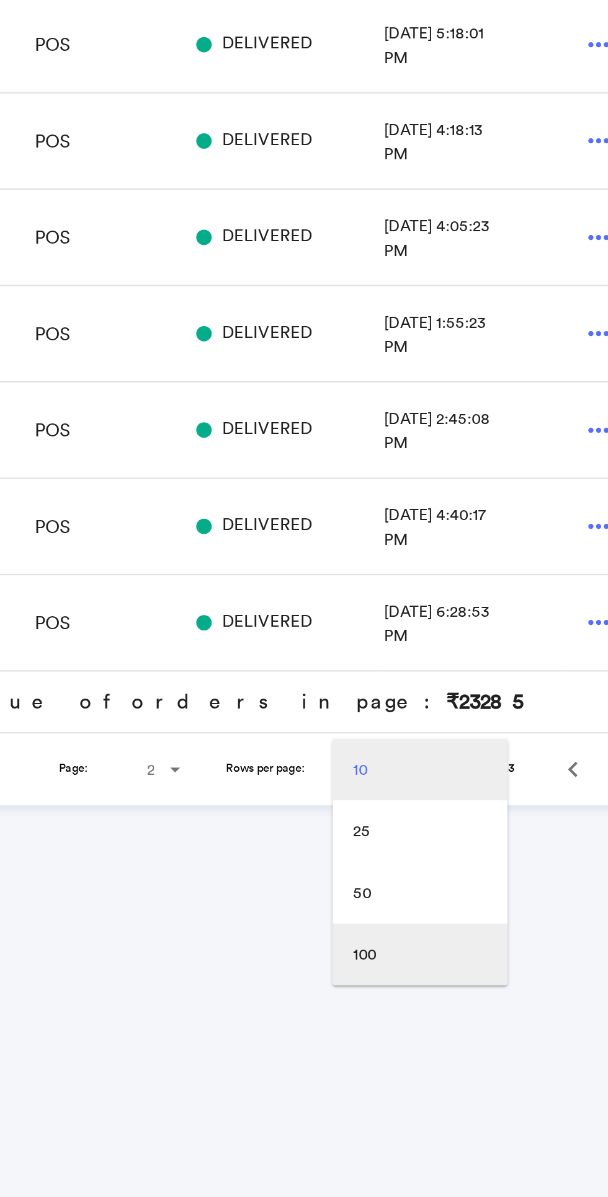
click at [478, 833] on md-option "100" at bounding box center [486, 825] width 84 height 30
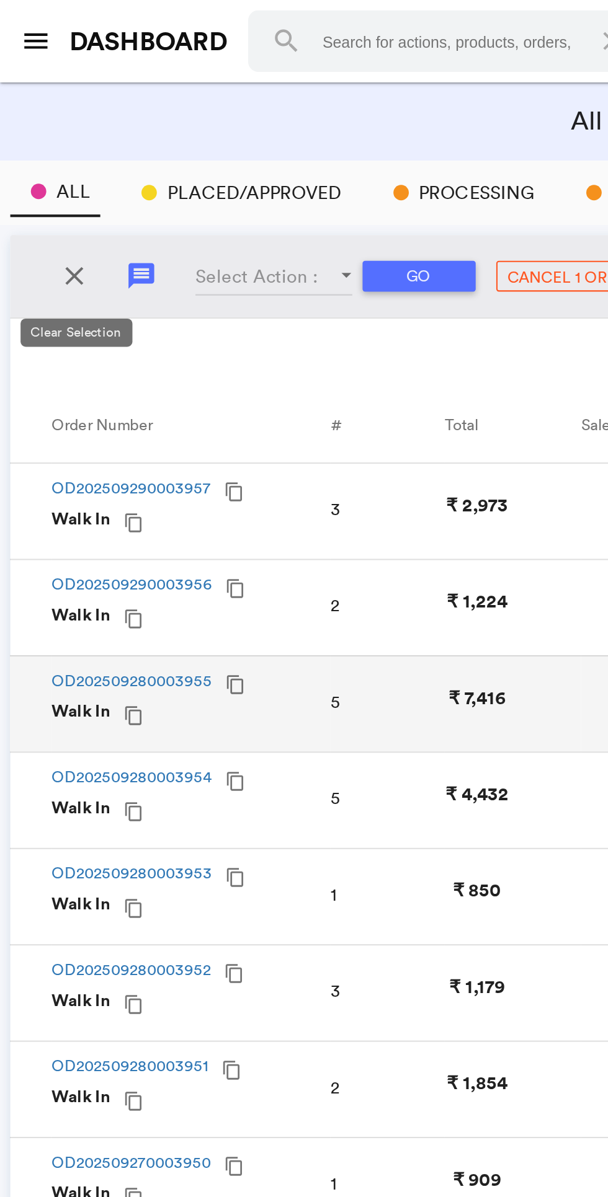
click at [39, 127] on md-icon "close" at bounding box center [36, 133] width 15 height 15
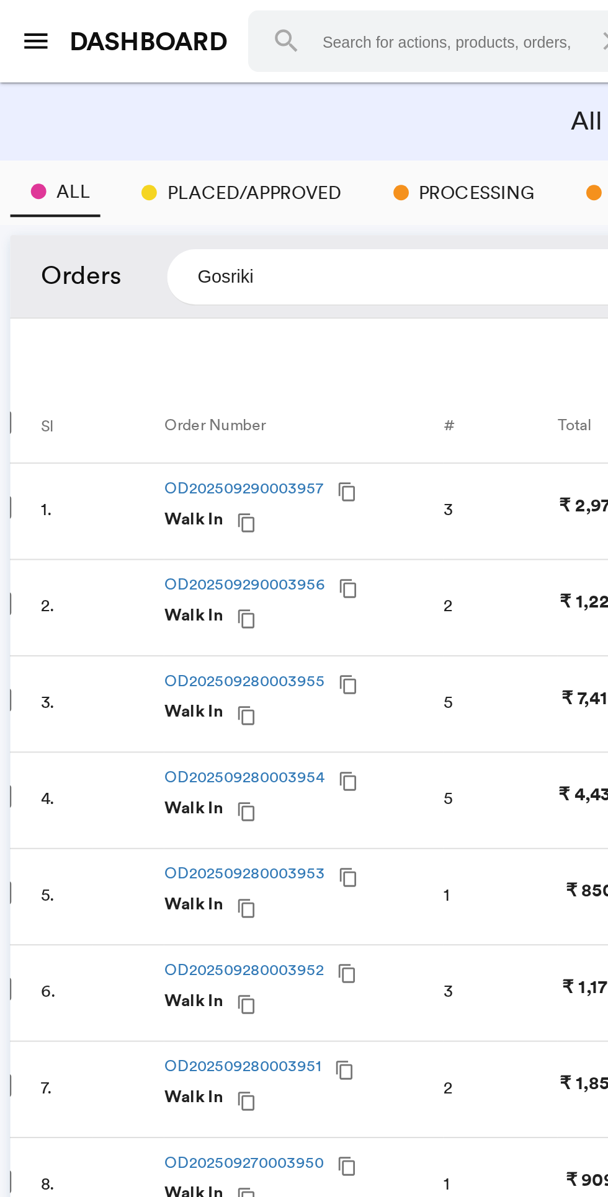
scroll to position [0, 0]
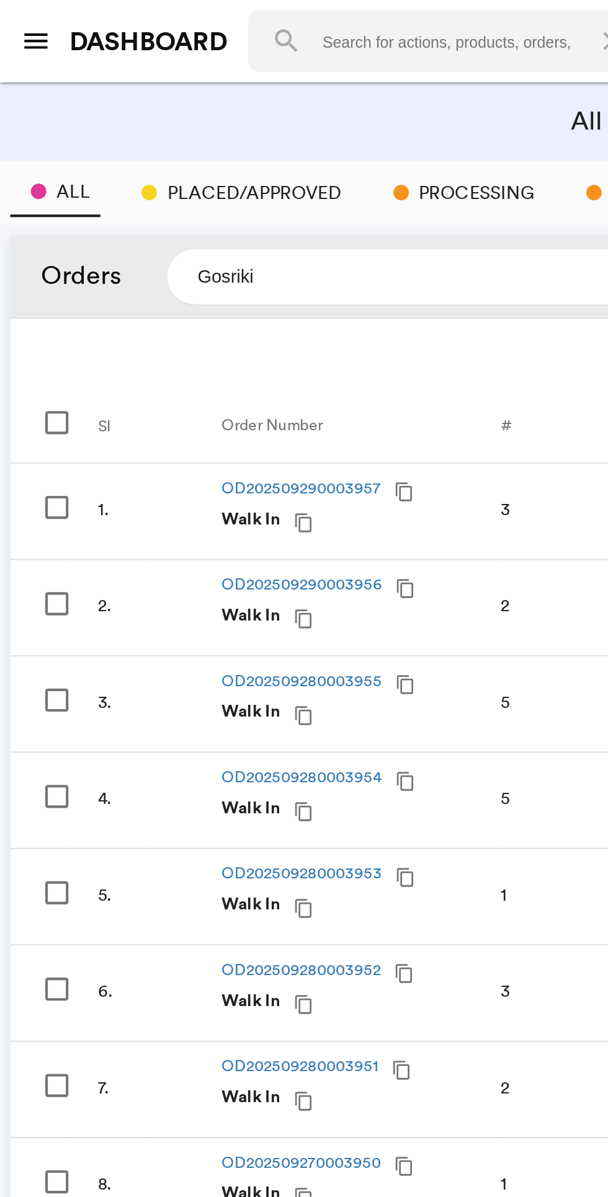
click at [194, 145] on input "Gosriki" at bounding box center [226, 133] width 291 height 27
